Goal: Find specific page/section: Find specific page/section

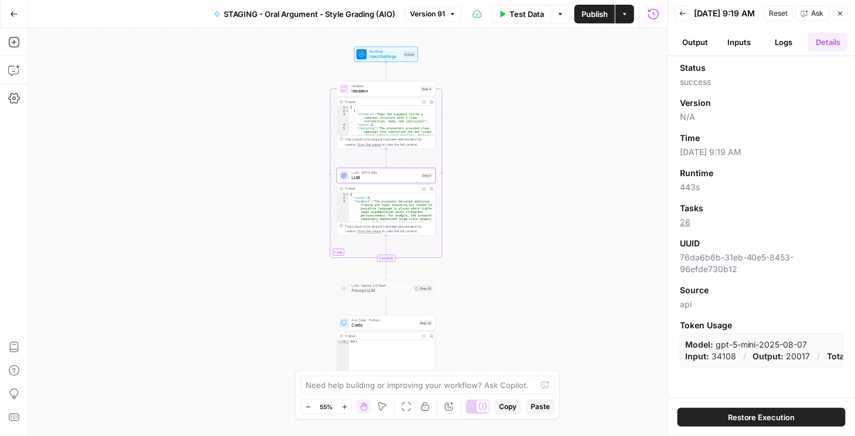
click at [18, 21] on button "Go Back" at bounding box center [14, 14] width 21 height 21
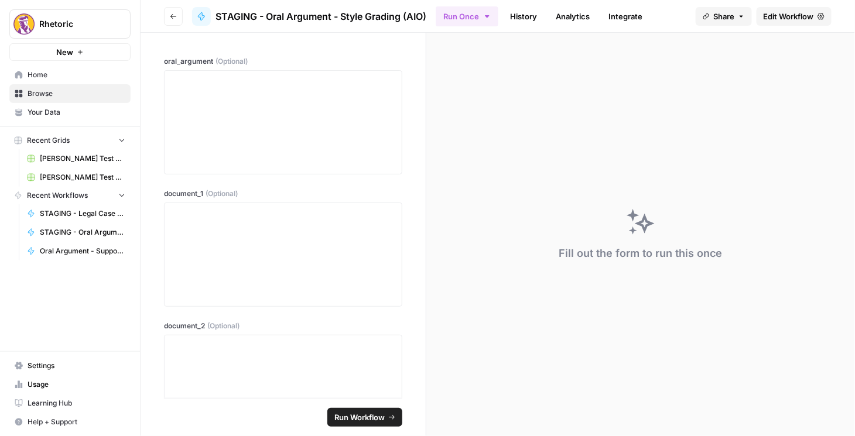
click at [177, 17] on button "Go back" at bounding box center [173, 16] width 19 height 19
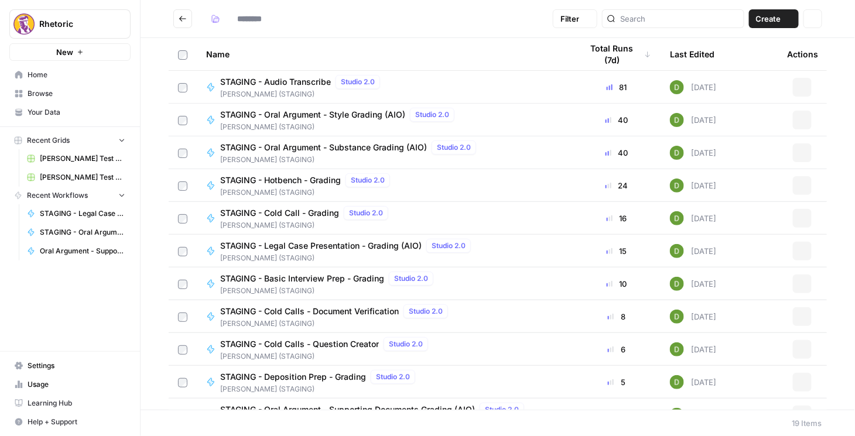
type input "**********"
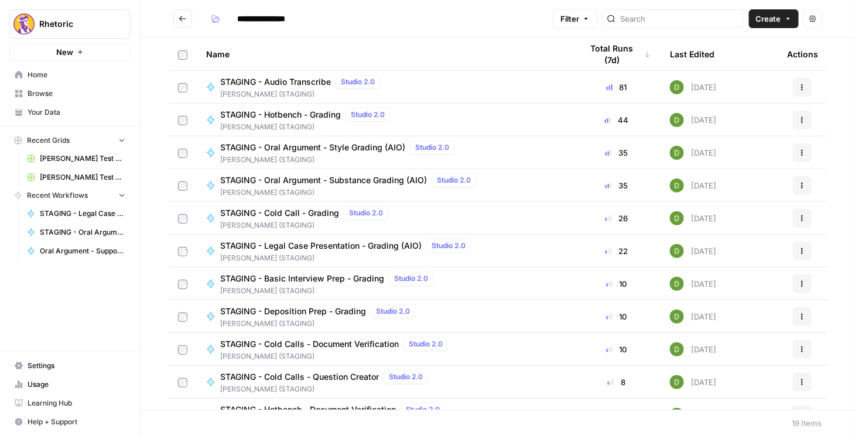
click at [183, 23] on button "Go back" at bounding box center [182, 18] width 19 height 19
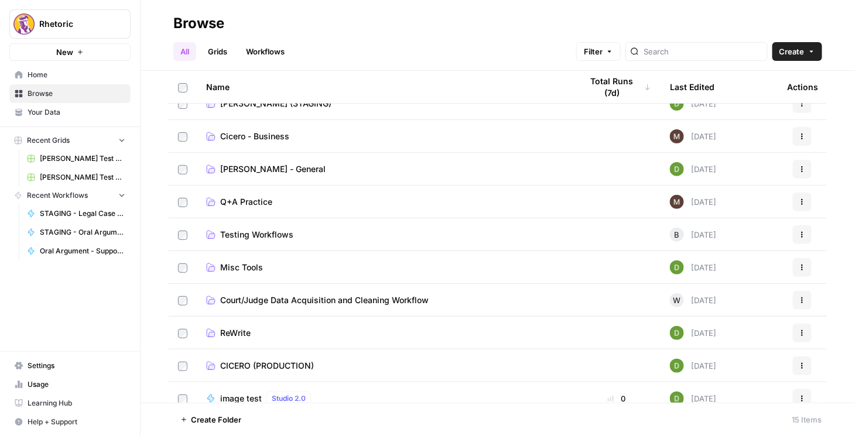
scroll to position [33, 0]
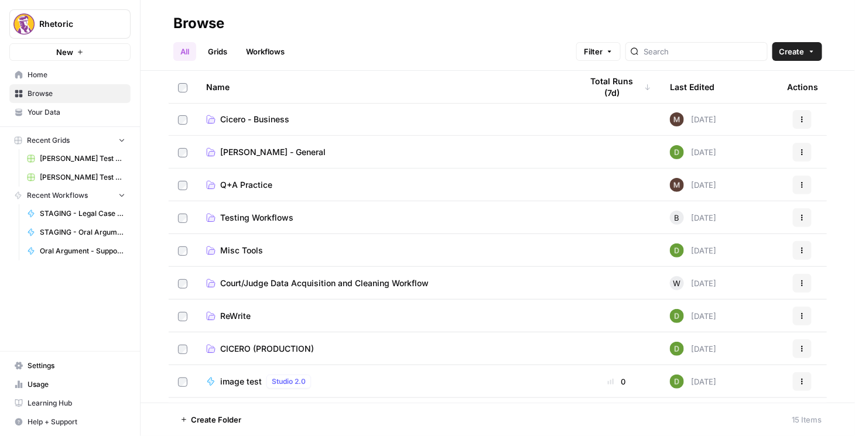
click at [269, 350] on span "CICERO (PRODUCTION)" at bounding box center [267, 349] width 94 height 12
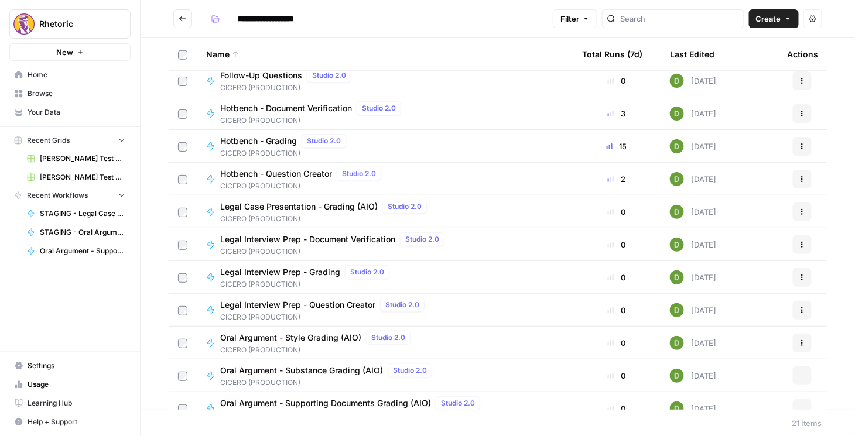
scroll to position [349, 0]
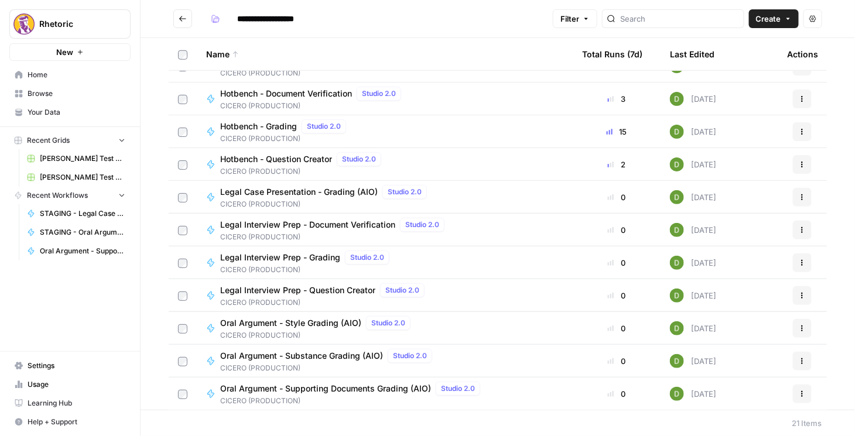
click at [318, 351] on span "Oral Argument - Substance Grading (AIO)" at bounding box center [301, 356] width 163 height 12
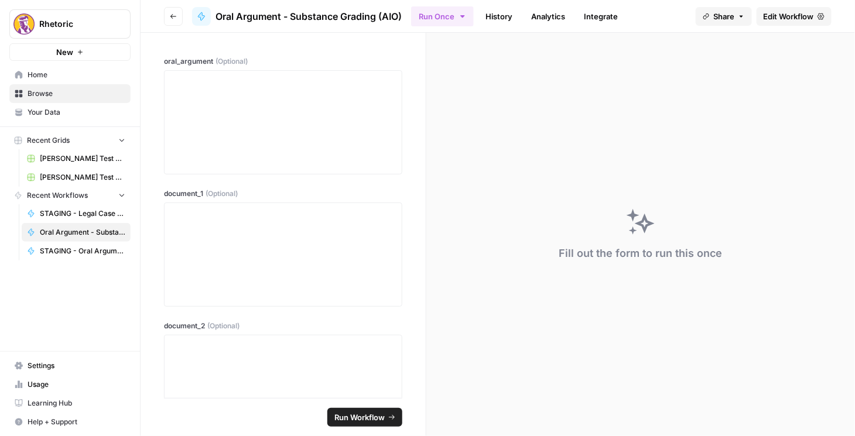
click at [779, 26] on header "Go back Oral Argument - Substance Grading (AIO) Run Once History Analytics Inte…" at bounding box center [498, 16] width 715 height 33
click at [783, 20] on span "Edit Workflow" at bounding box center [789, 17] width 50 height 12
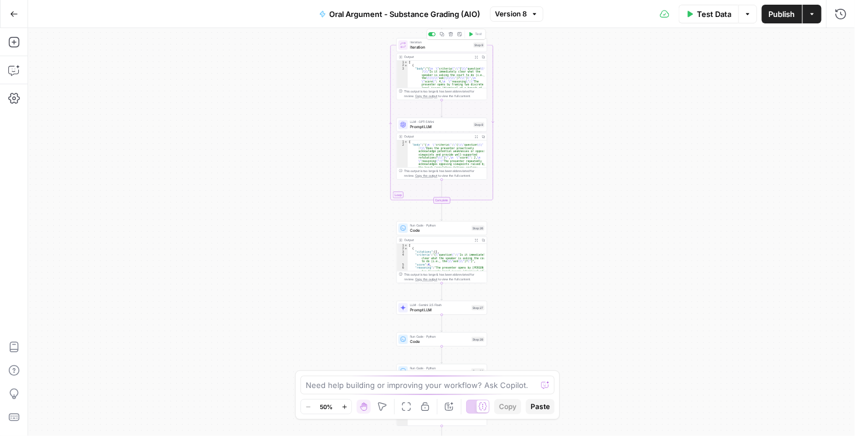
click at [443, 46] on span "Iteration" at bounding box center [441, 48] width 61 height 6
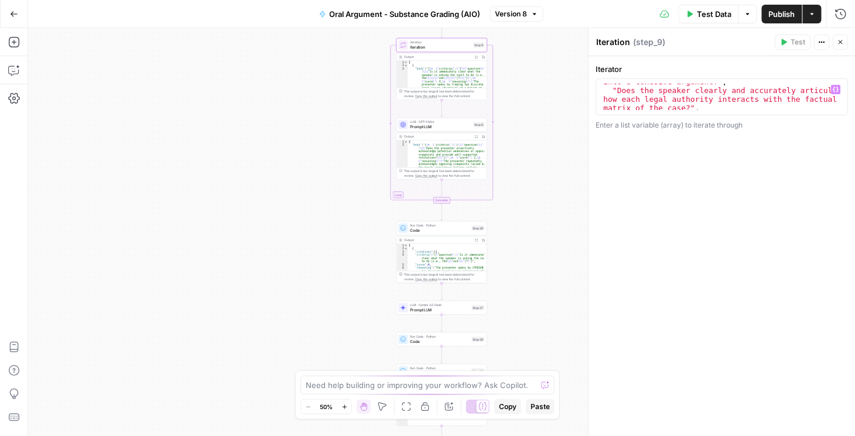
scroll to position [221, 0]
click at [846, 47] on button "Close" at bounding box center [840, 42] width 15 height 15
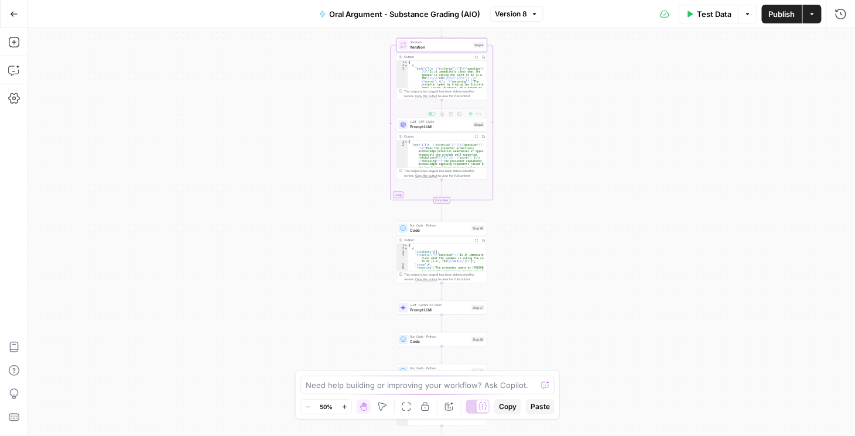
click at [454, 129] on span "Prompt LLM" at bounding box center [441, 127] width 61 height 6
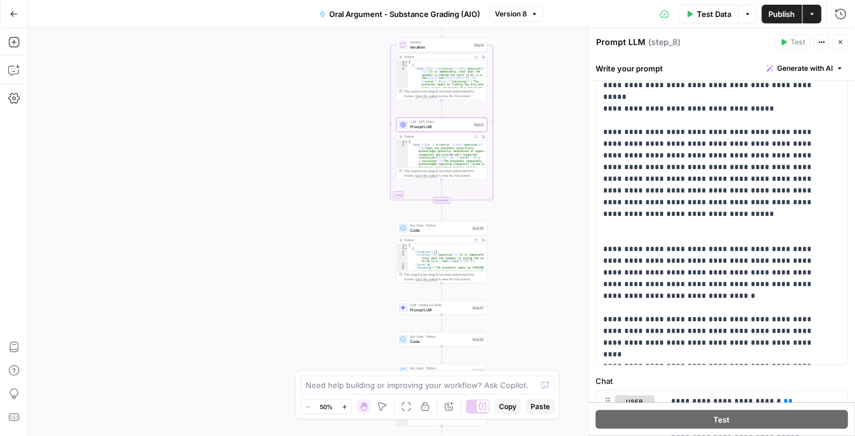
scroll to position [401, 0]
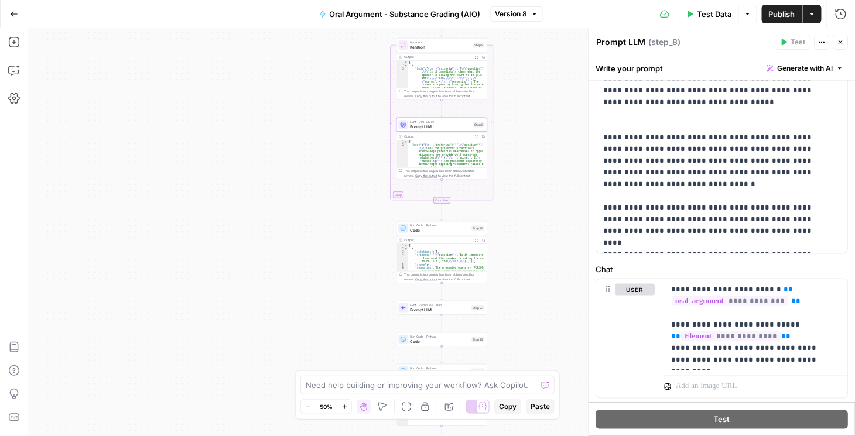
click at [844, 35] on button "Close" at bounding box center [840, 42] width 15 height 15
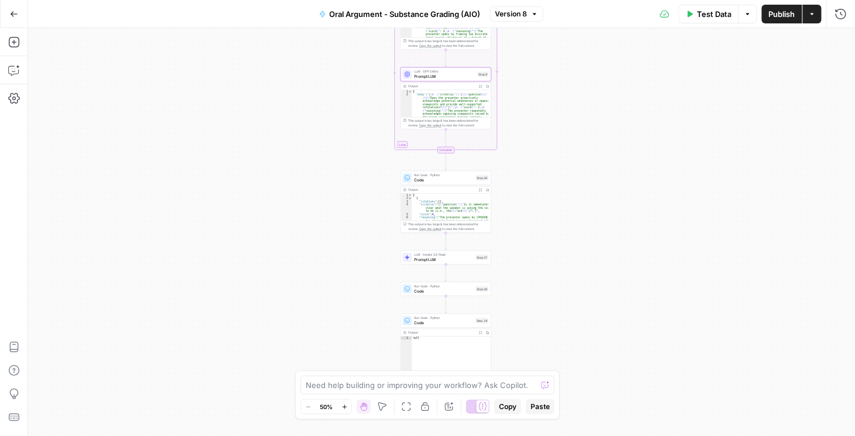
drag, startPoint x: 590, startPoint y: 206, endPoint x: 588, endPoint y: 181, distance: 24.7
click at [588, 181] on div "Workflow Input Settings Inputs Loop Iteration Iteration Step 9 Output Expand Ou…" at bounding box center [441, 232] width 827 height 408
click at [9, 11] on button "Go Back" at bounding box center [14, 14] width 21 height 21
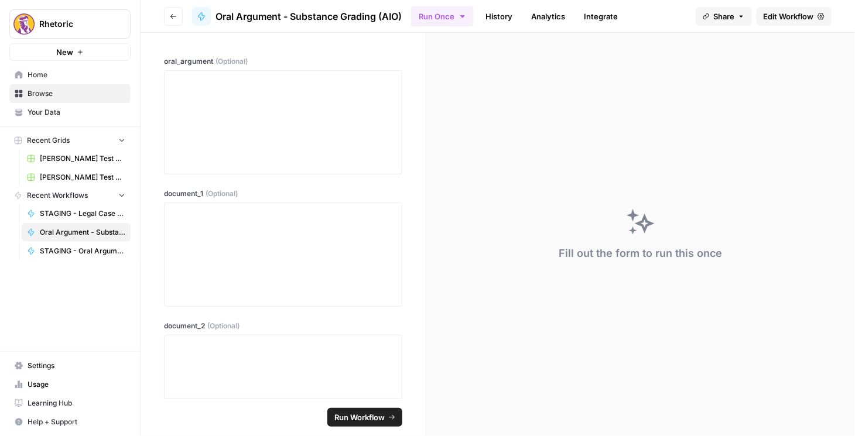
click at [174, 13] on icon "button" at bounding box center [173, 16] width 7 height 7
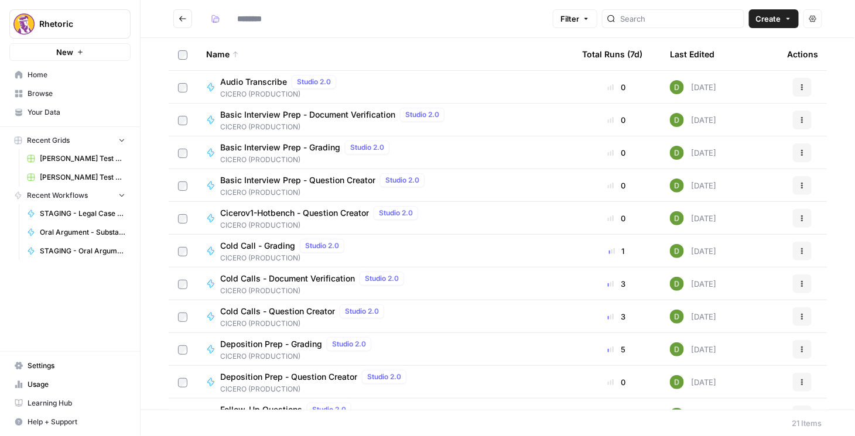
type input "**********"
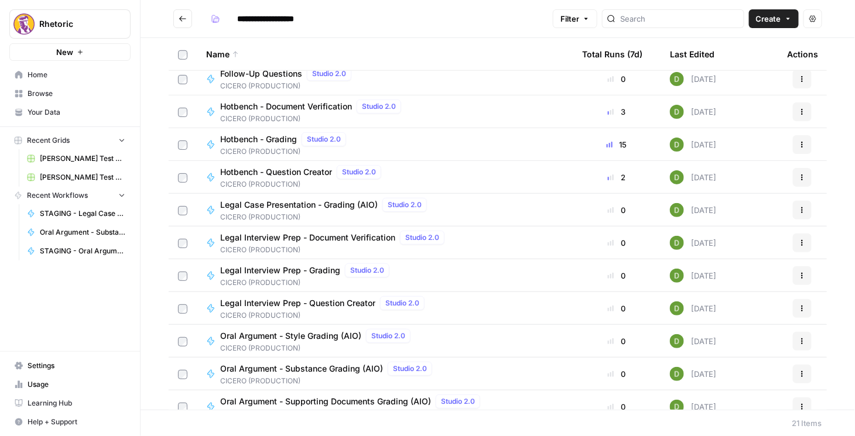
scroll to position [282, 0]
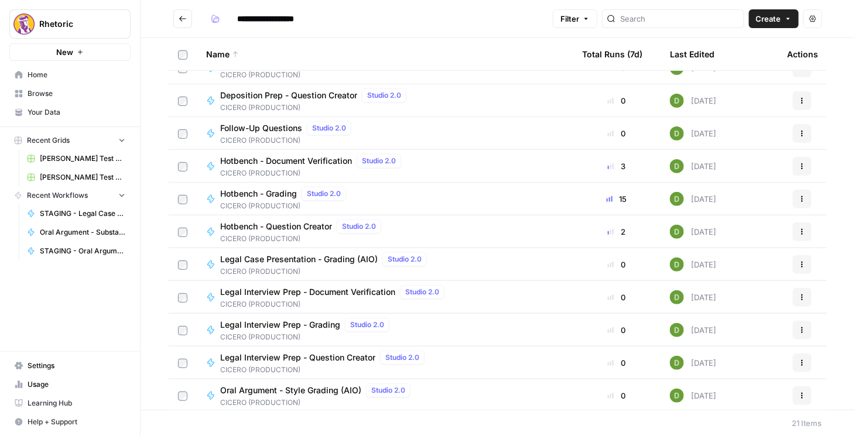
click at [295, 254] on span "Legal Case Presentation - Grading (AIO)" at bounding box center [299, 260] width 158 height 12
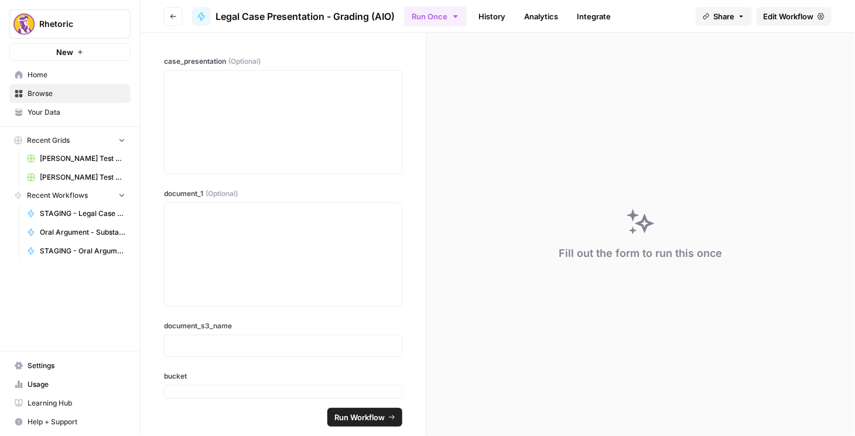
click at [790, 13] on span "Edit Workflow" at bounding box center [789, 17] width 50 height 12
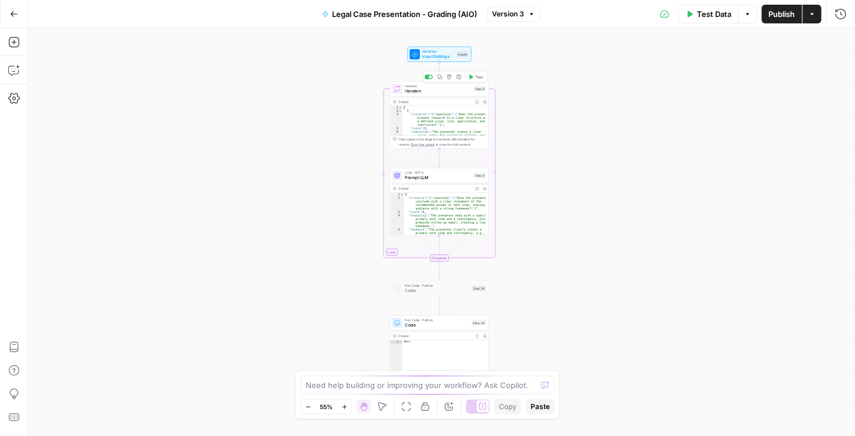
click at [442, 88] on span "Iteration" at bounding box center [438, 91] width 66 height 6
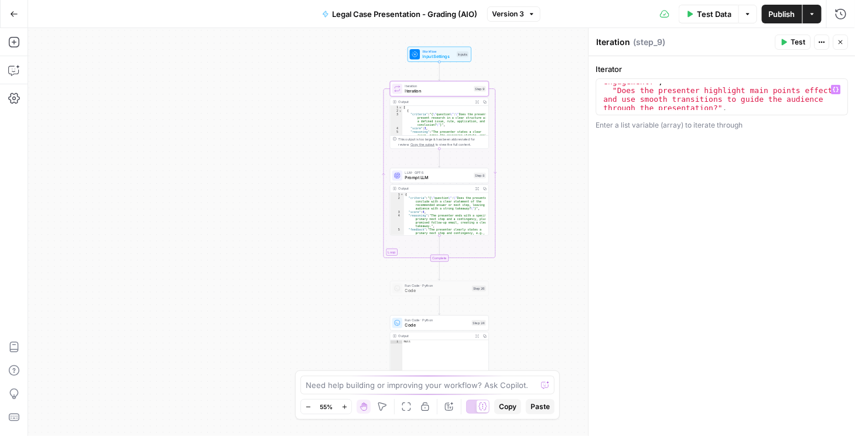
scroll to position [241, 0]
click at [13, 15] on icon "button" at bounding box center [14, 14] width 8 height 8
